Goal: Information Seeking & Learning: Learn about a topic

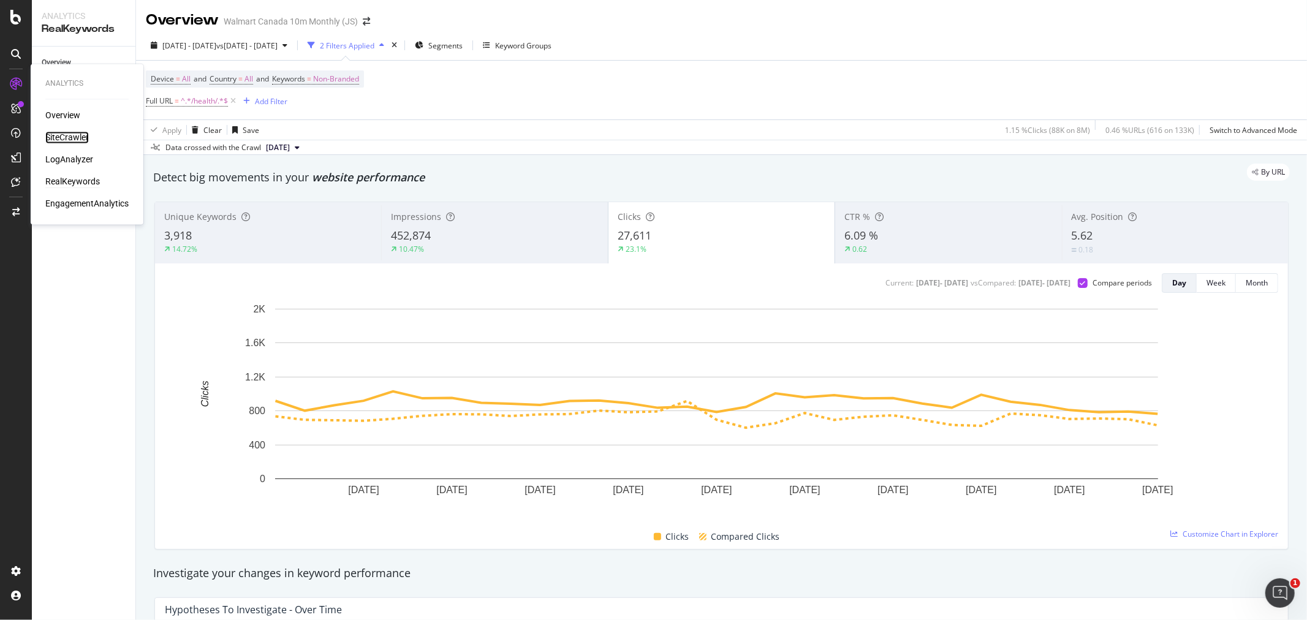
click at [81, 136] on div "SiteCrawler" at bounding box center [66, 138] width 43 height 12
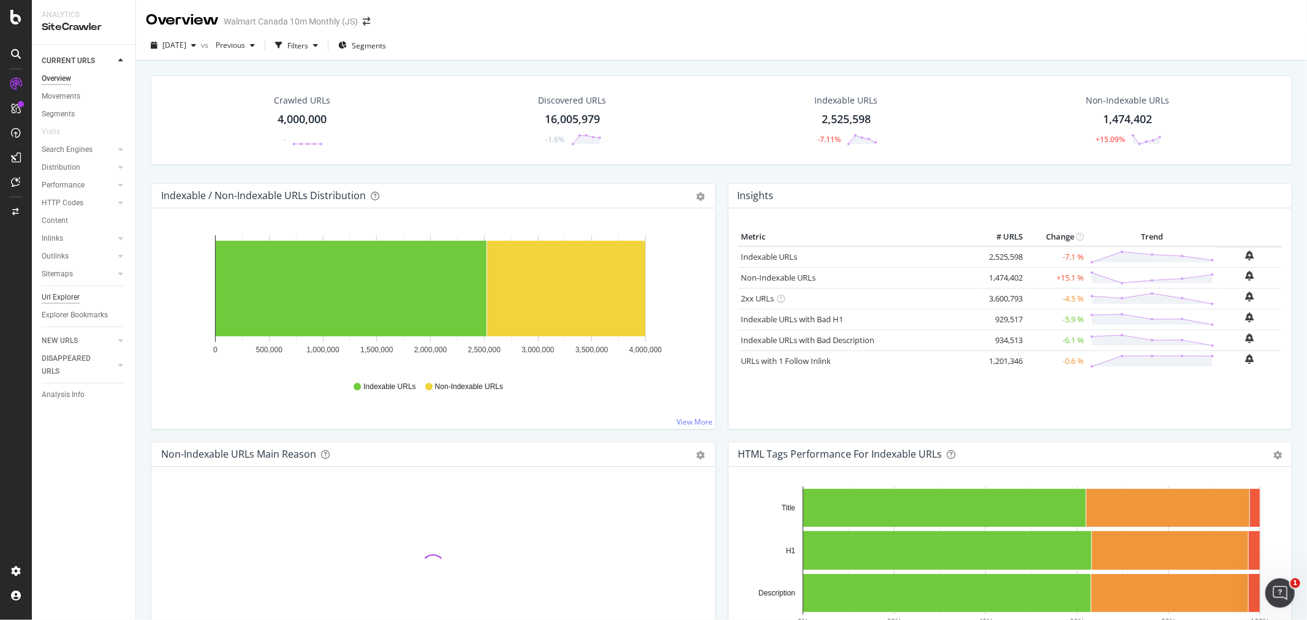
click at [66, 296] on div "Url Explorer" at bounding box center [61, 297] width 38 height 13
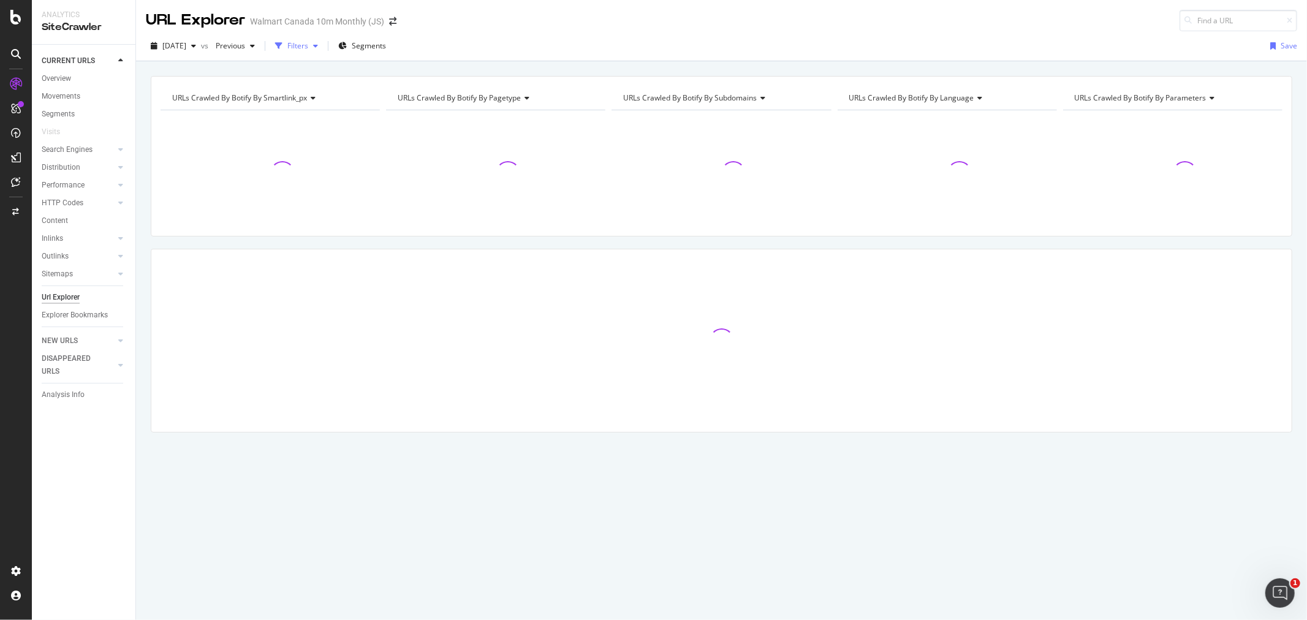
click at [308, 50] on div "Filters" at bounding box center [297, 45] width 21 height 10
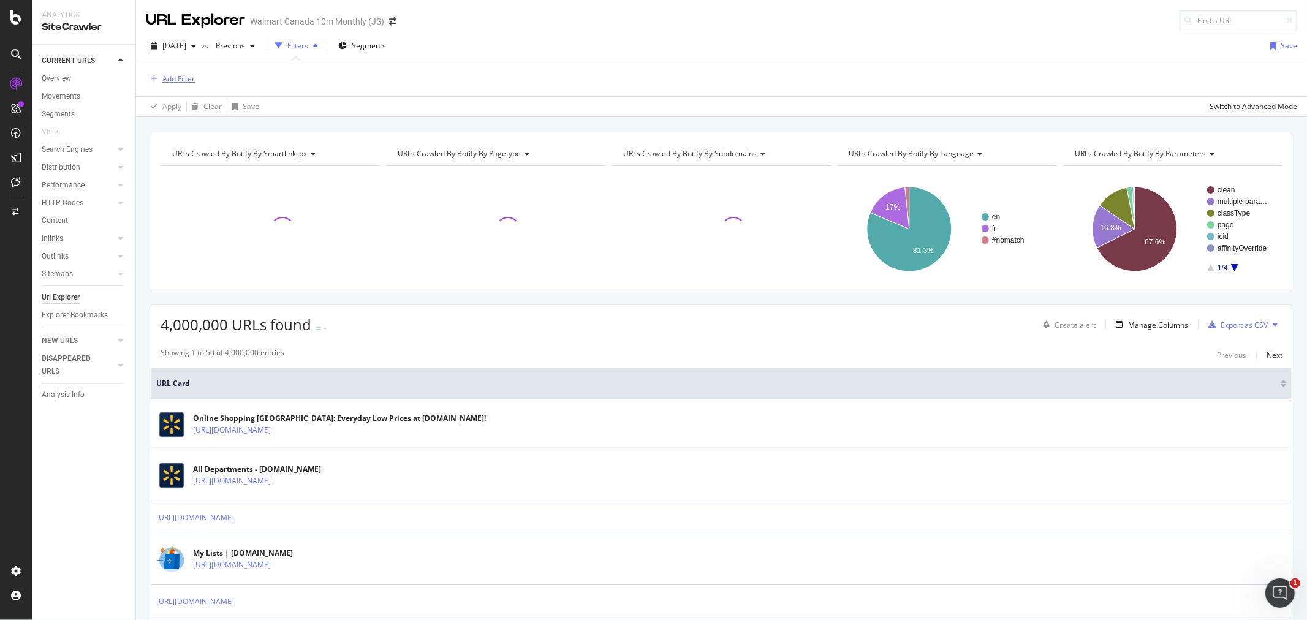
click at [165, 75] on div "Add Filter" at bounding box center [178, 79] width 32 height 10
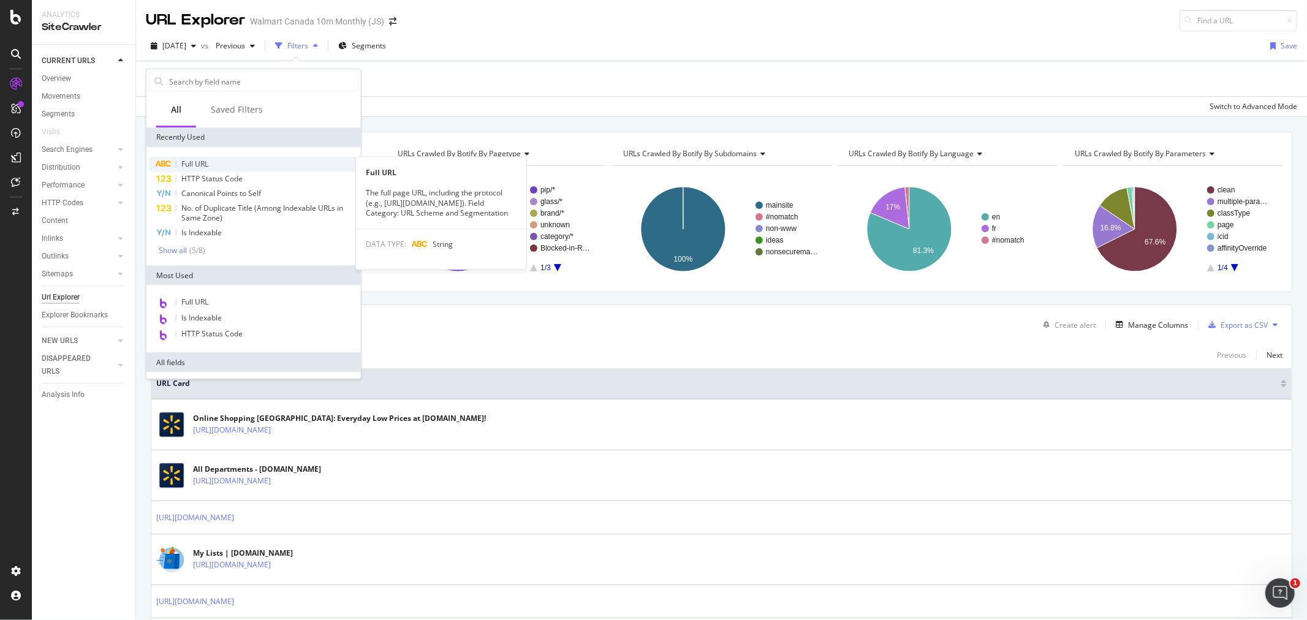
click at [221, 161] on div "Full URL" at bounding box center [253, 164] width 209 height 15
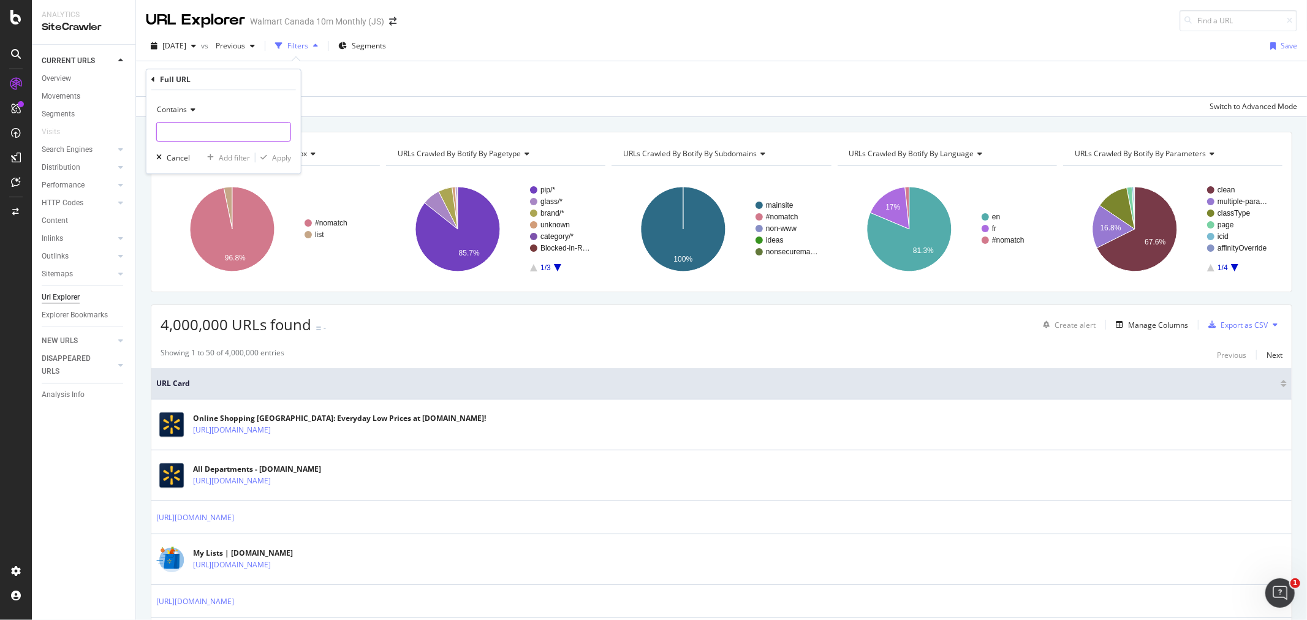
click at [231, 129] on input "text" at bounding box center [224, 132] width 134 height 20
type input "/personal-care/"
click at [238, 157] on div "Add filter" at bounding box center [234, 158] width 31 height 10
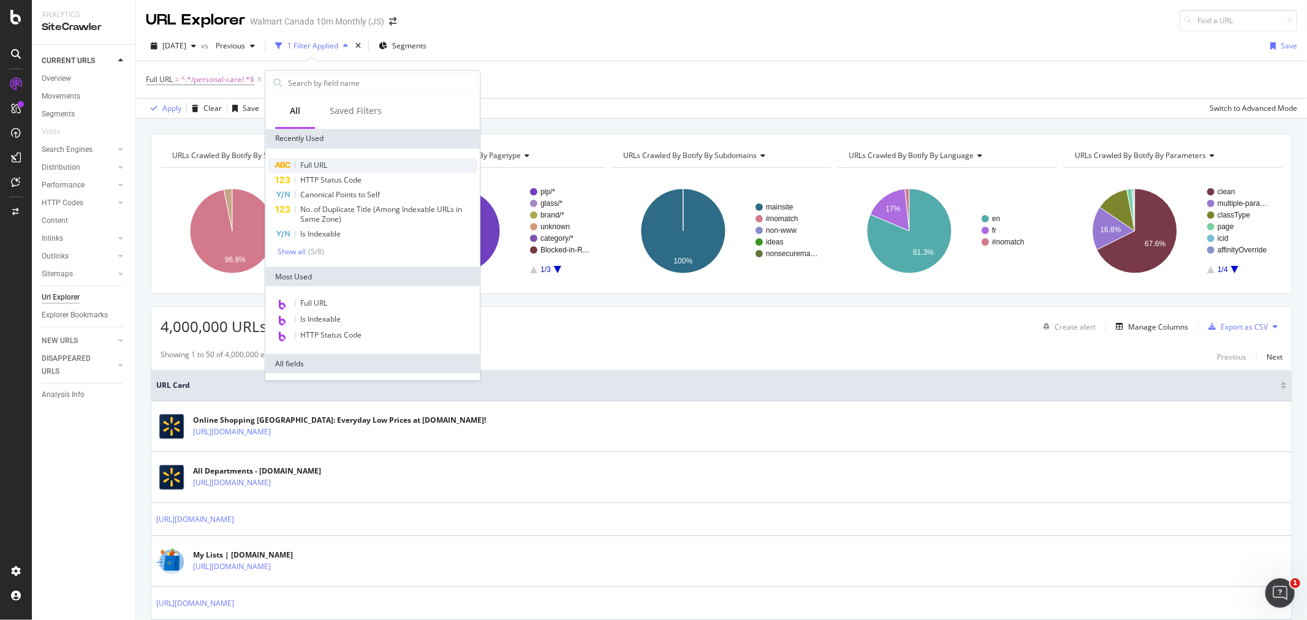
click at [304, 167] on span "Full URL" at bounding box center [313, 165] width 27 height 10
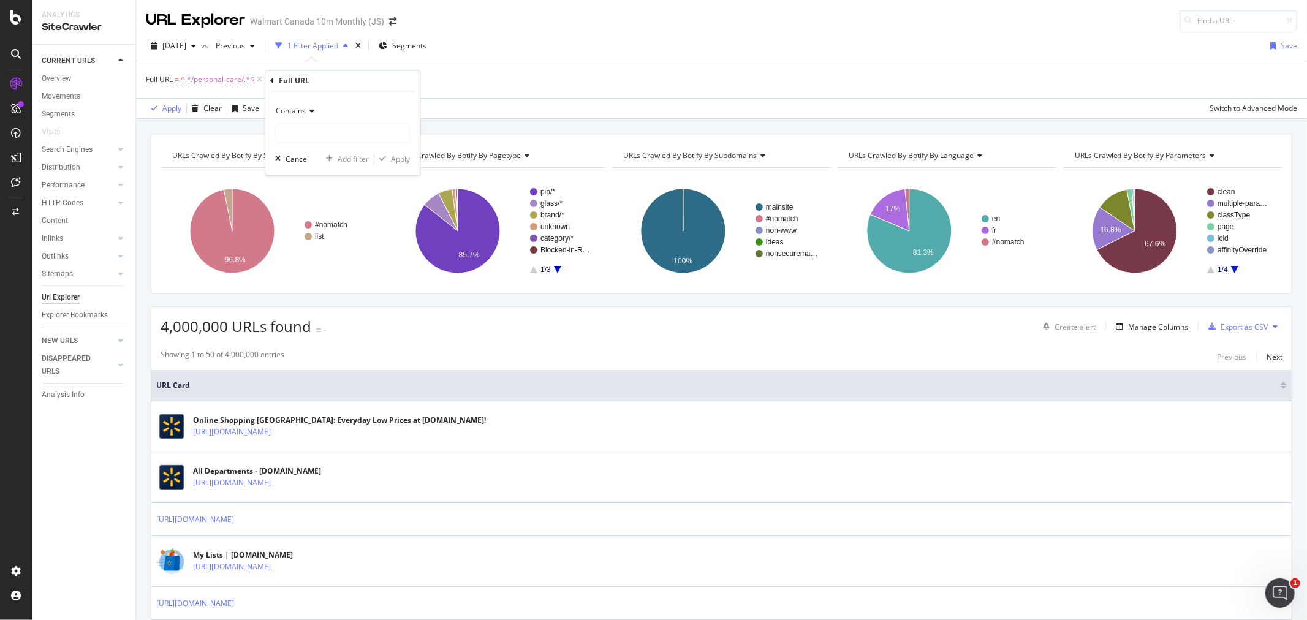
click at [290, 114] on span "Contains" at bounding box center [291, 111] width 30 height 10
drag, startPoint x: 314, startPoint y: 246, endPoint x: 302, endPoint y: 157, distance: 89.1
click at [315, 245] on span "Doesn't contain" at bounding box center [307, 248] width 53 height 10
drag, startPoint x: 295, startPoint y: 132, endPoint x: 290, endPoint y: 161, distance: 29.1
click at [295, 132] on input "text" at bounding box center [343, 134] width 134 height 20
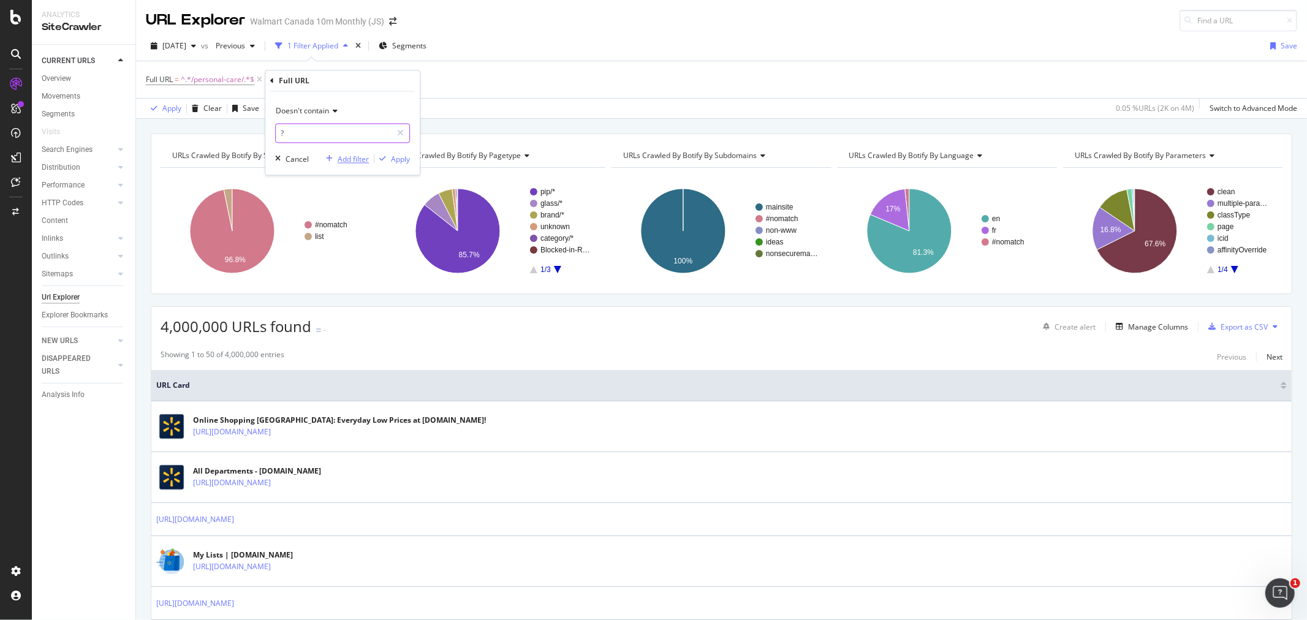
type input "?"
click at [342, 160] on div "Add filter" at bounding box center [353, 159] width 31 height 10
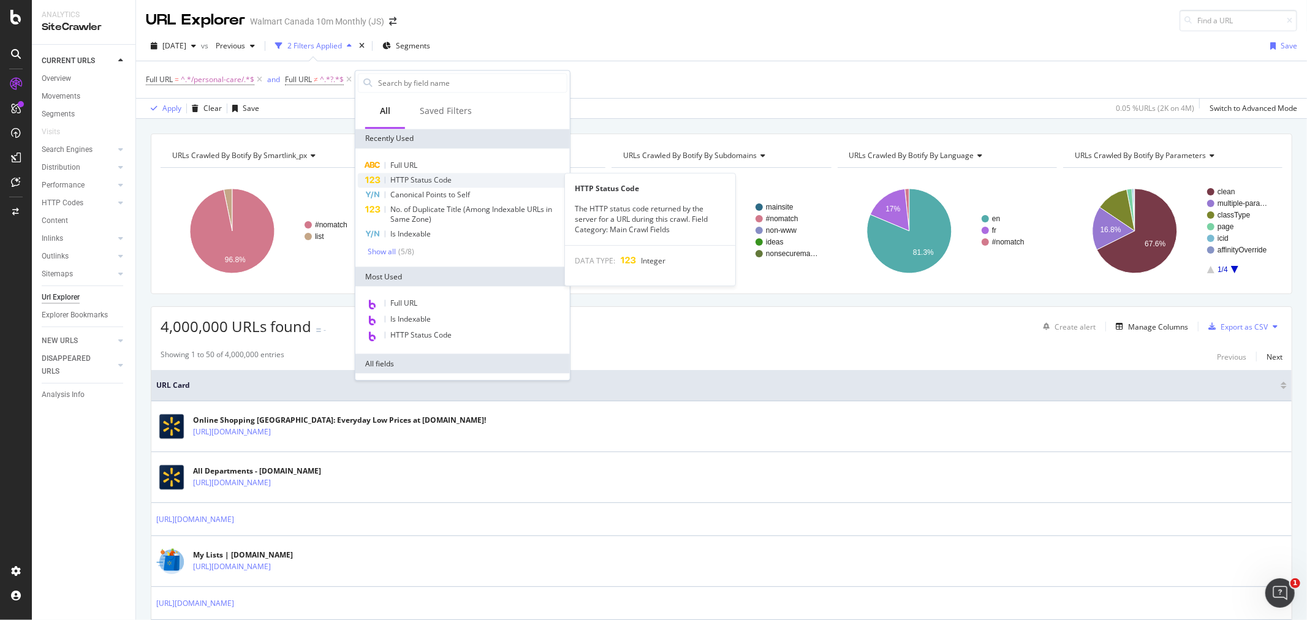
click at [427, 173] on div "HTTP Status Code" at bounding box center [462, 180] width 209 height 15
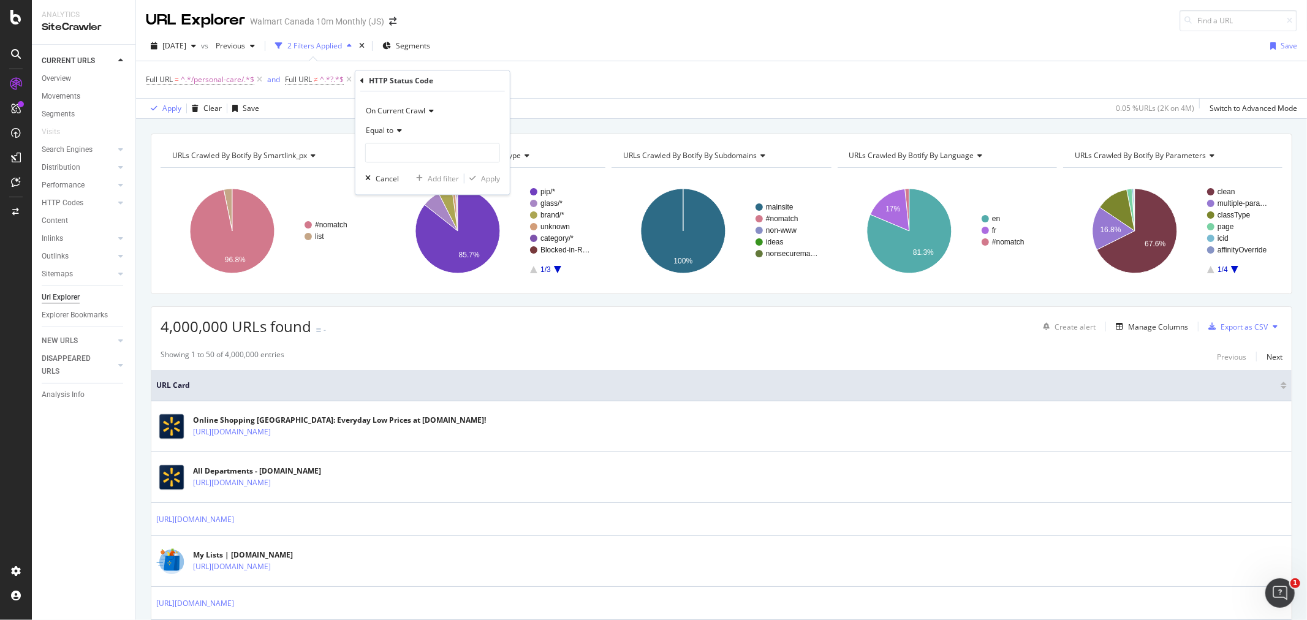
click at [380, 127] on span "Equal to" at bounding box center [380, 131] width 28 height 10
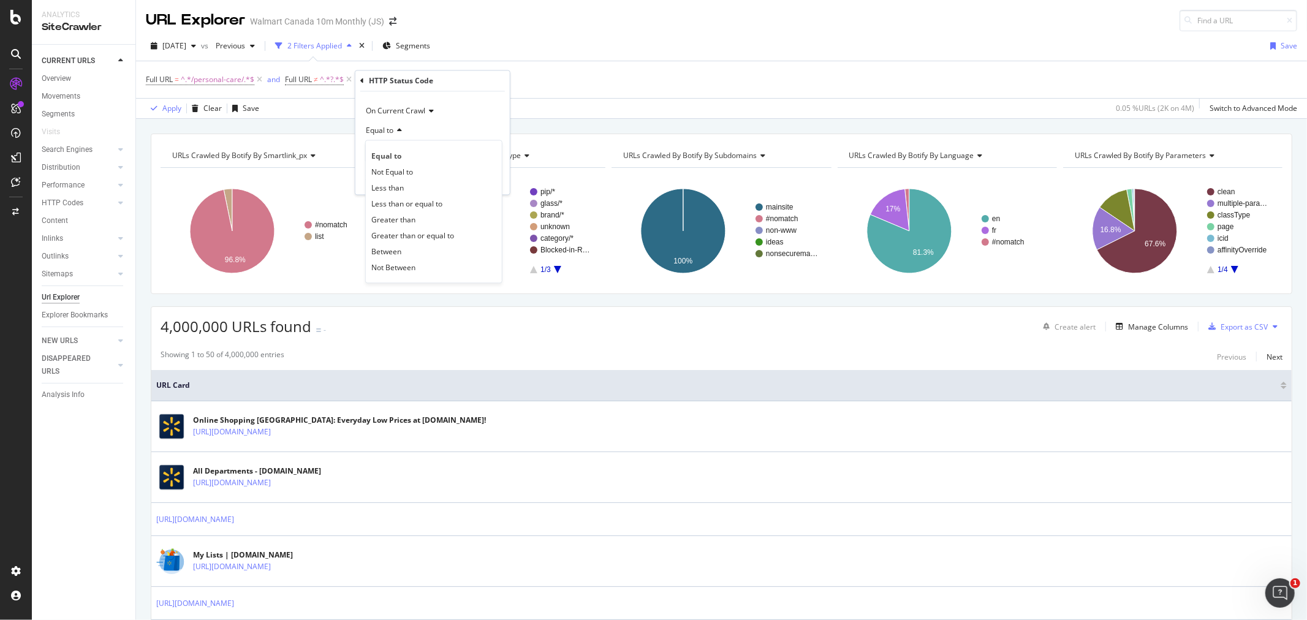
click at [382, 129] on span "Equal to" at bounding box center [380, 131] width 28 height 10
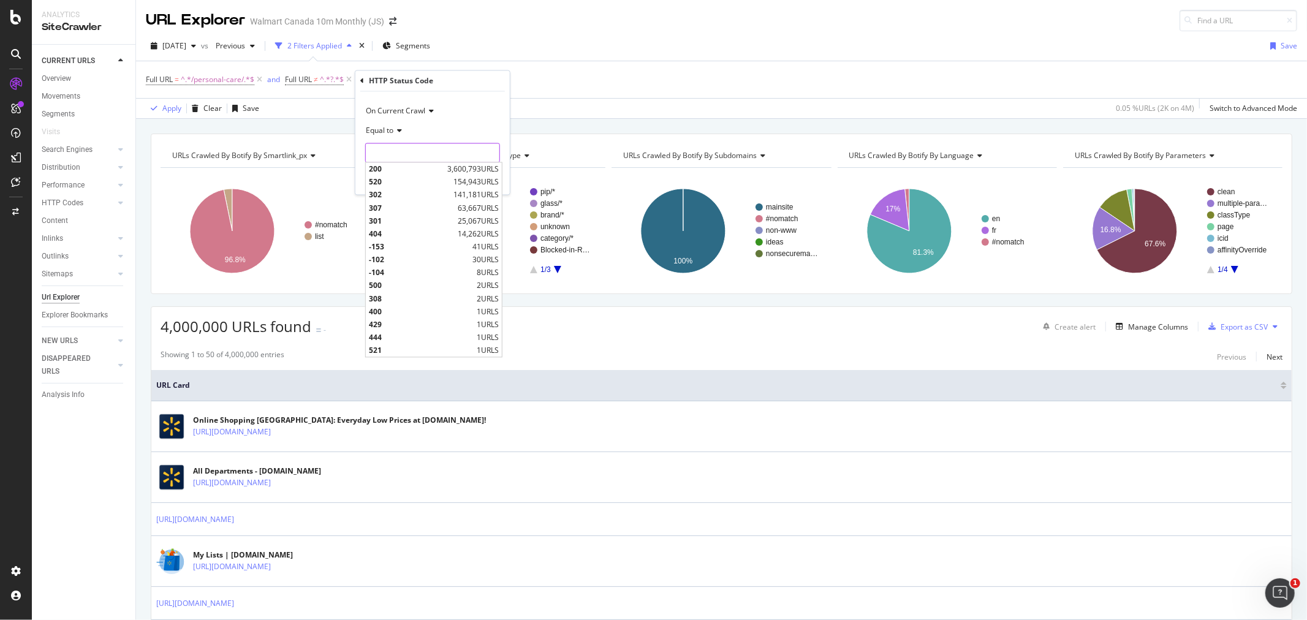
click at [386, 149] on input "number" at bounding box center [432, 153] width 135 height 20
click at [383, 170] on span "200" at bounding box center [406, 169] width 75 height 10
type input "200"
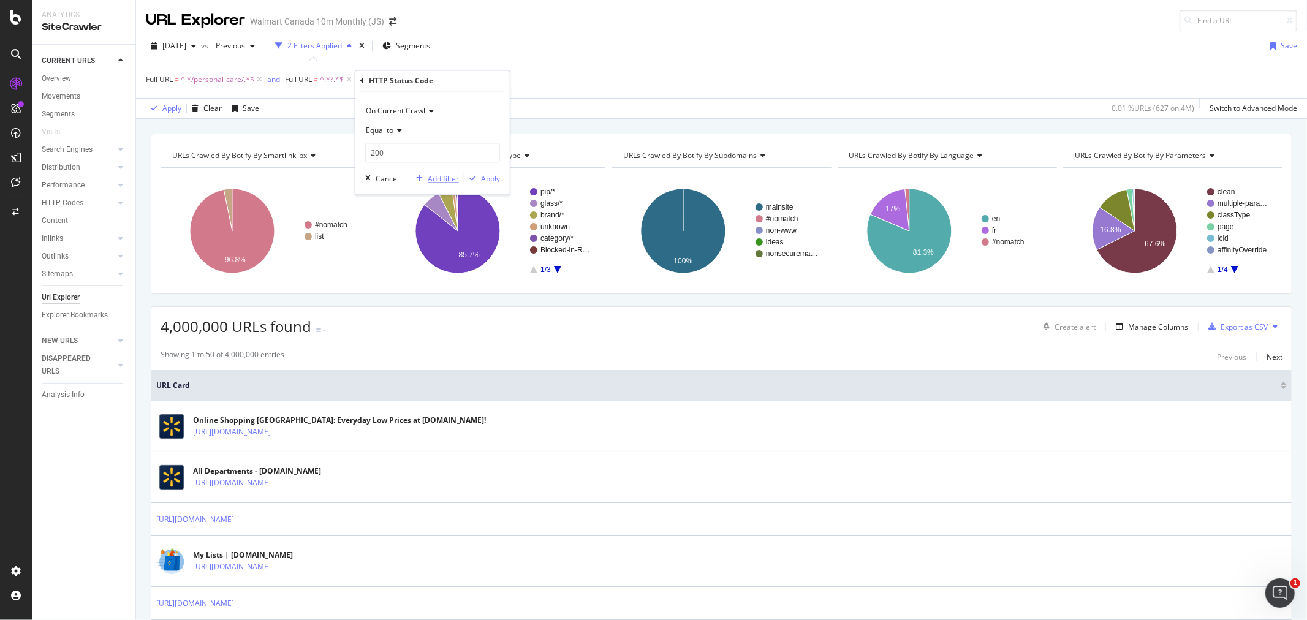
click at [452, 179] on div "Add filter" at bounding box center [443, 178] width 31 height 10
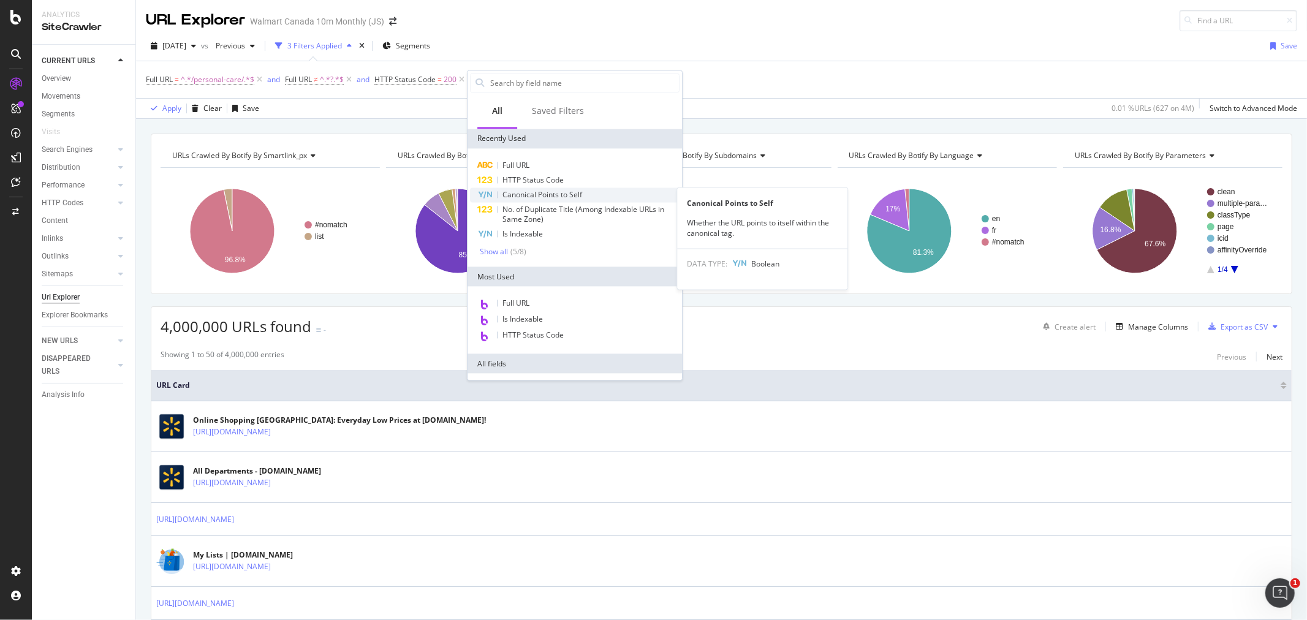
click at [535, 200] on div "Canonical Points to Self" at bounding box center [574, 194] width 209 height 15
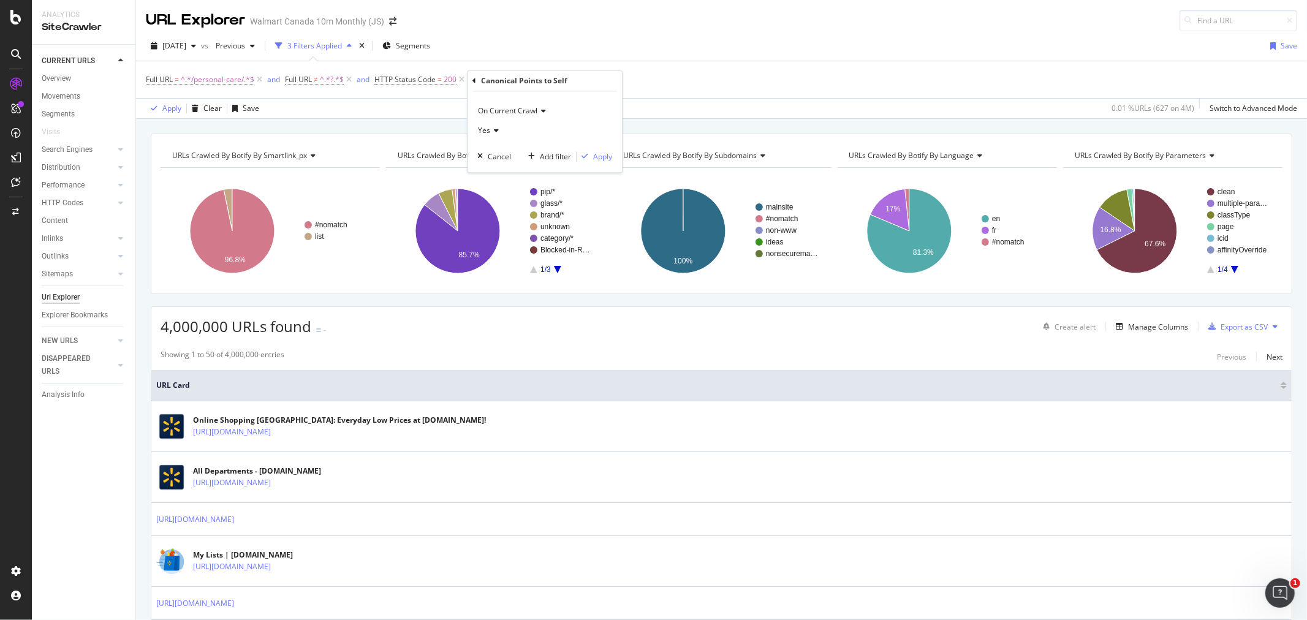
click at [483, 130] on span "Yes" at bounding box center [484, 131] width 12 height 10
click at [491, 173] on span "No" at bounding box center [488, 172] width 10 height 10
click at [602, 160] on div "Apply" at bounding box center [602, 156] width 19 height 10
